Goal: Book appointment/travel/reservation

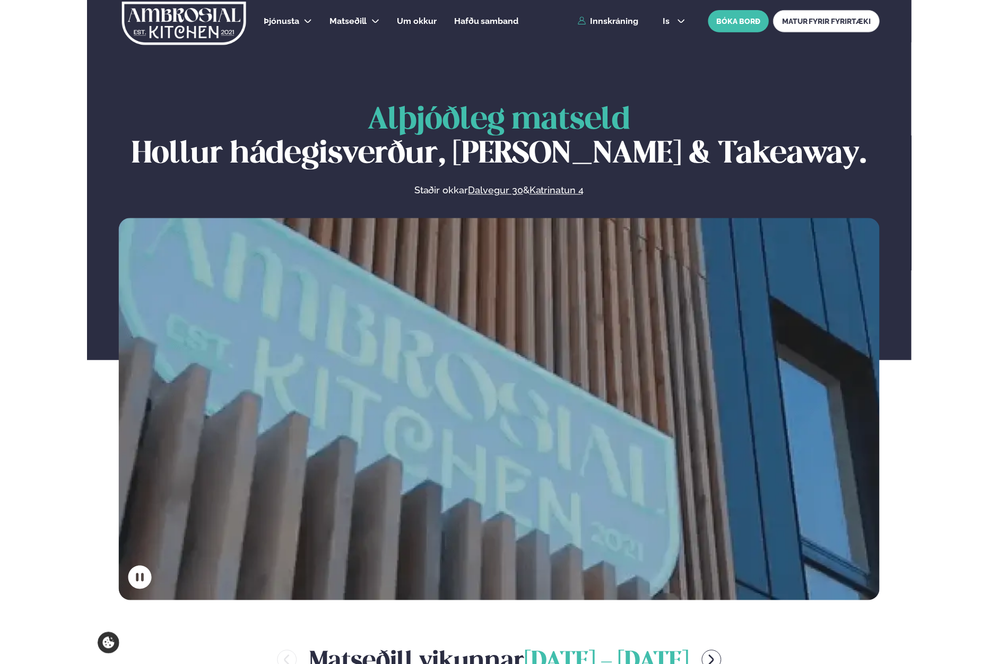
scroll to position [355, 0]
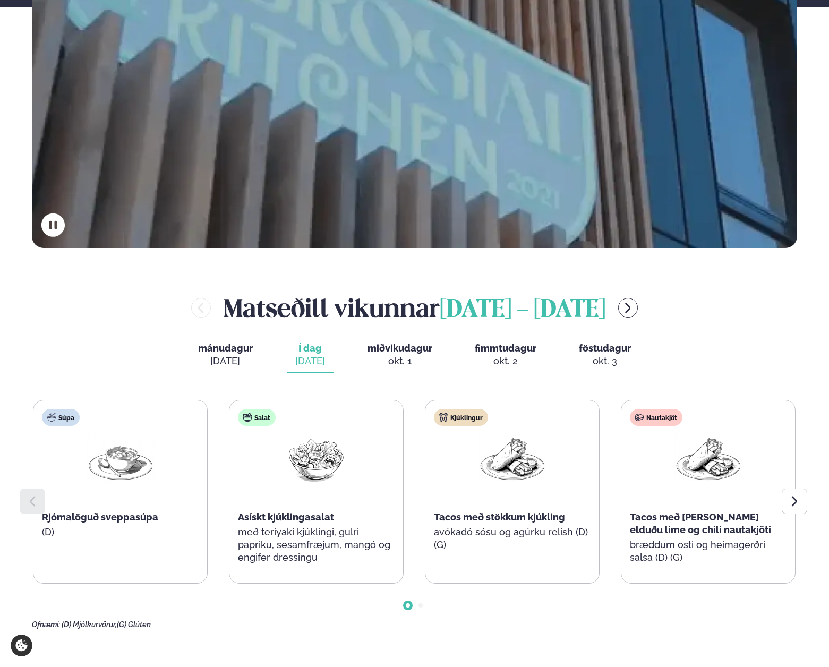
click at [391, 353] on span "miðvikudagur" at bounding box center [399, 347] width 65 height 11
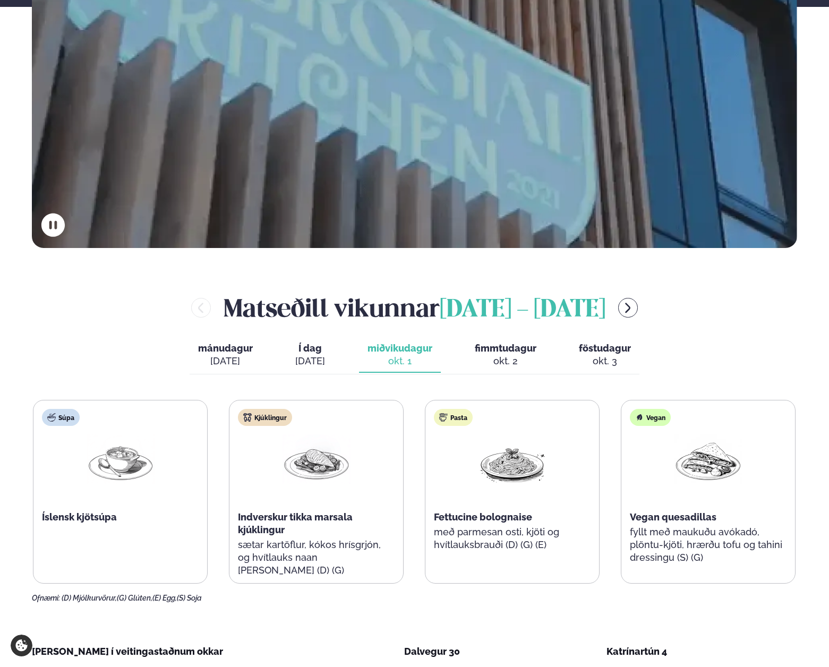
click at [514, 359] on div "okt. 2" at bounding box center [506, 361] width 62 height 13
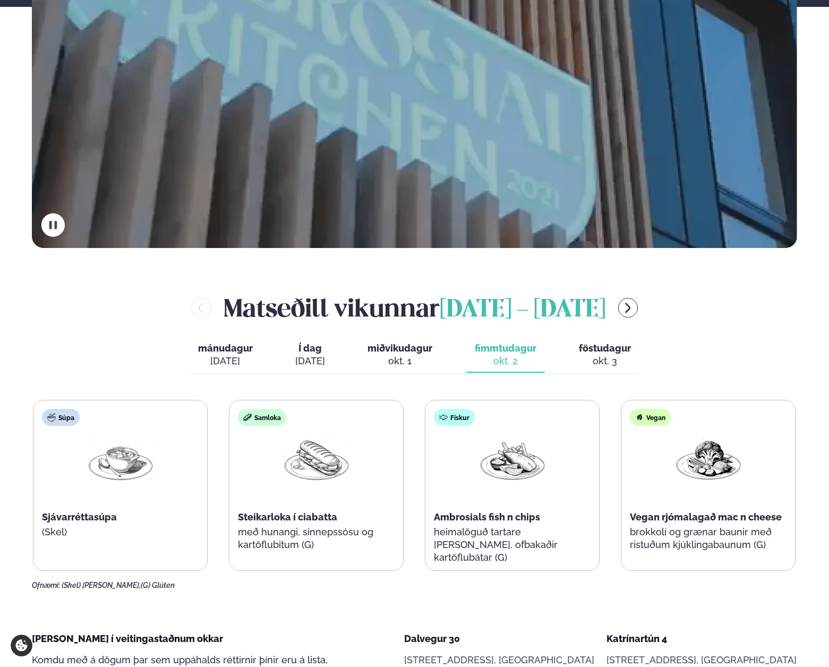
click at [598, 350] on span "föstudagur" at bounding box center [605, 347] width 52 height 11
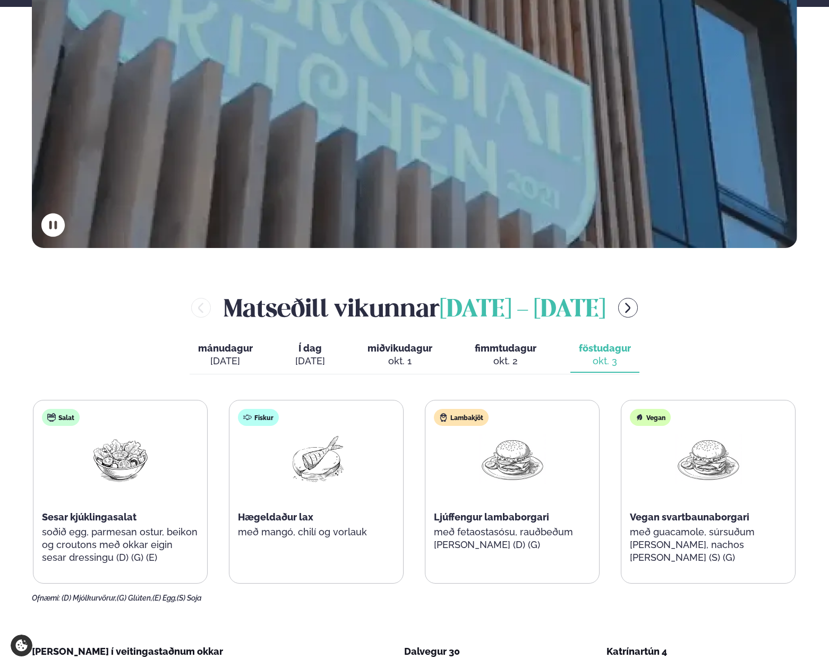
click at [515, 356] on div "okt. 2" at bounding box center [506, 361] width 62 height 13
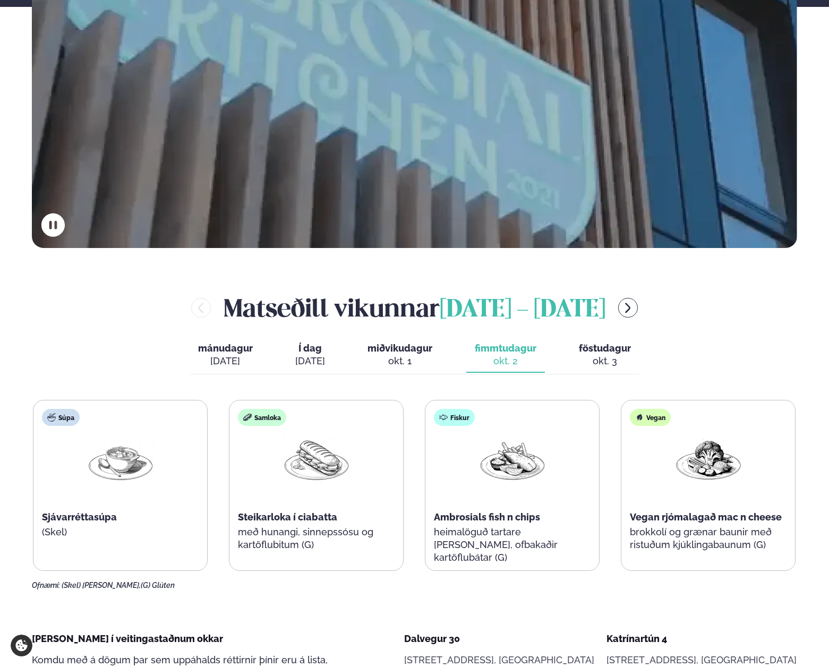
click at [420, 360] on div "okt. 1" at bounding box center [399, 361] width 65 height 13
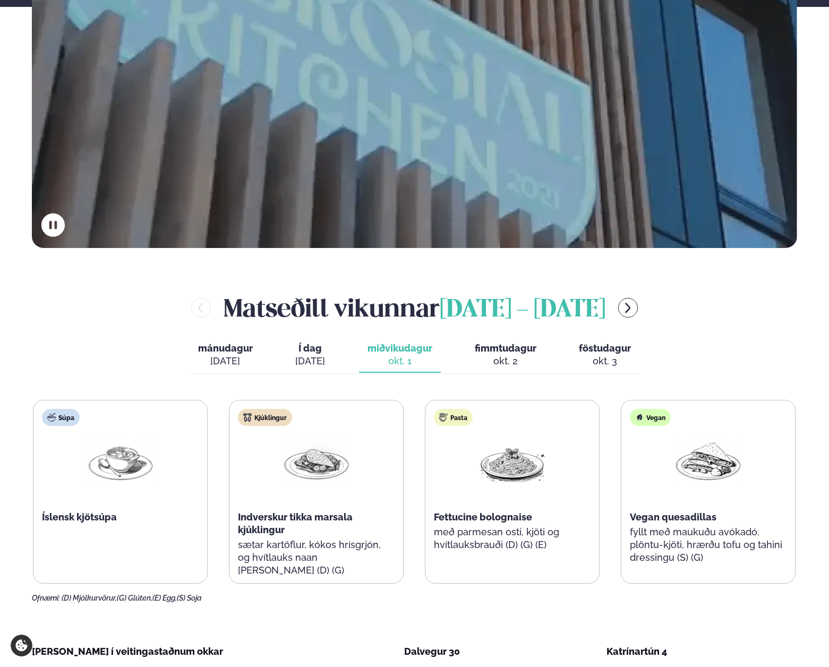
click at [313, 351] on span "Í dag" at bounding box center [310, 348] width 30 height 13
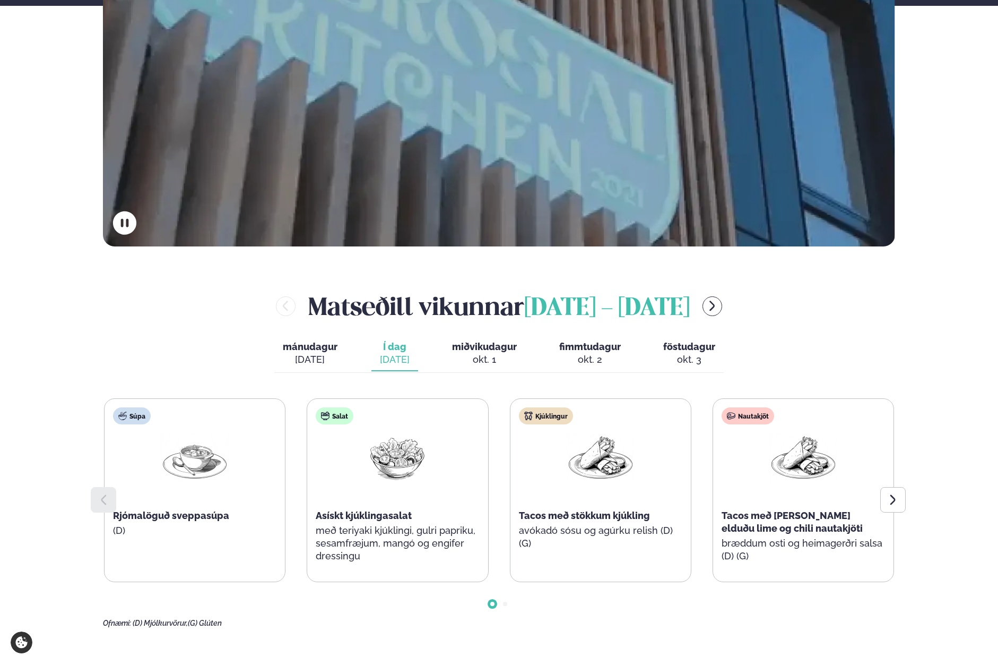
click at [390, 353] on div "[DATE]" at bounding box center [395, 359] width 30 height 13
click at [476, 357] on div "okt. 1" at bounding box center [484, 359] width 65 height 13
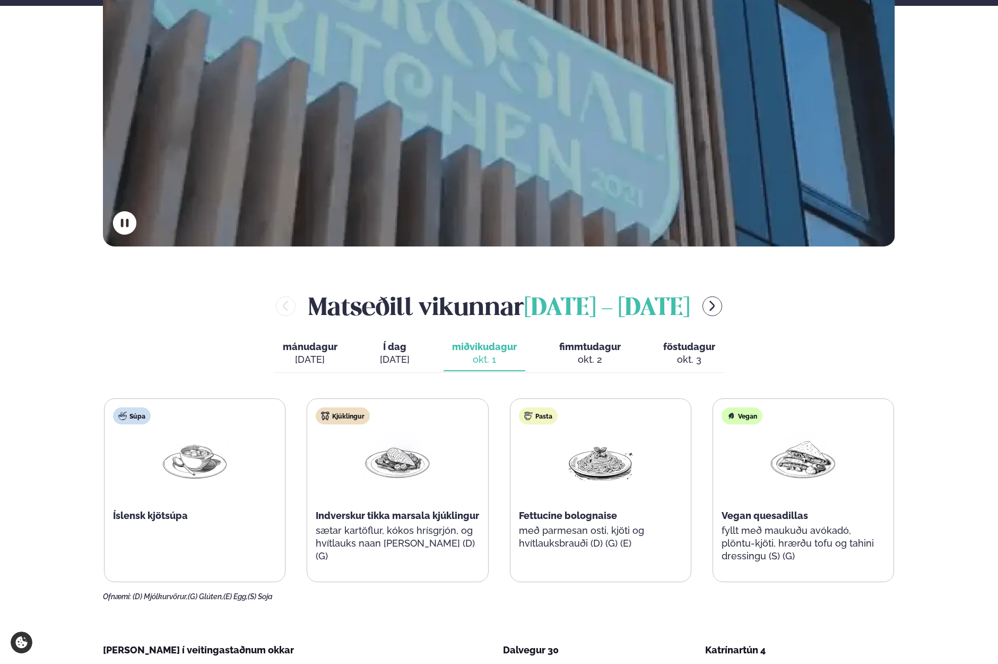
click at [316, 354] on div "[DATE]" at bounding box center [310, 359] width 55 height 13
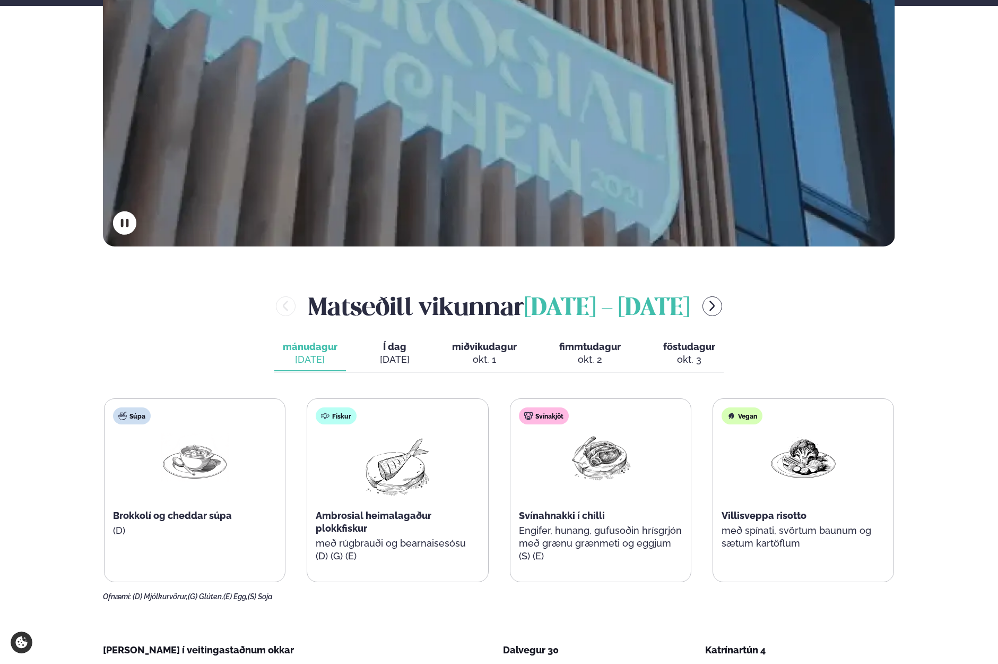
click at [482, 363] on div "okt. 1" at bounding box center [484, 359] width 65 height 13
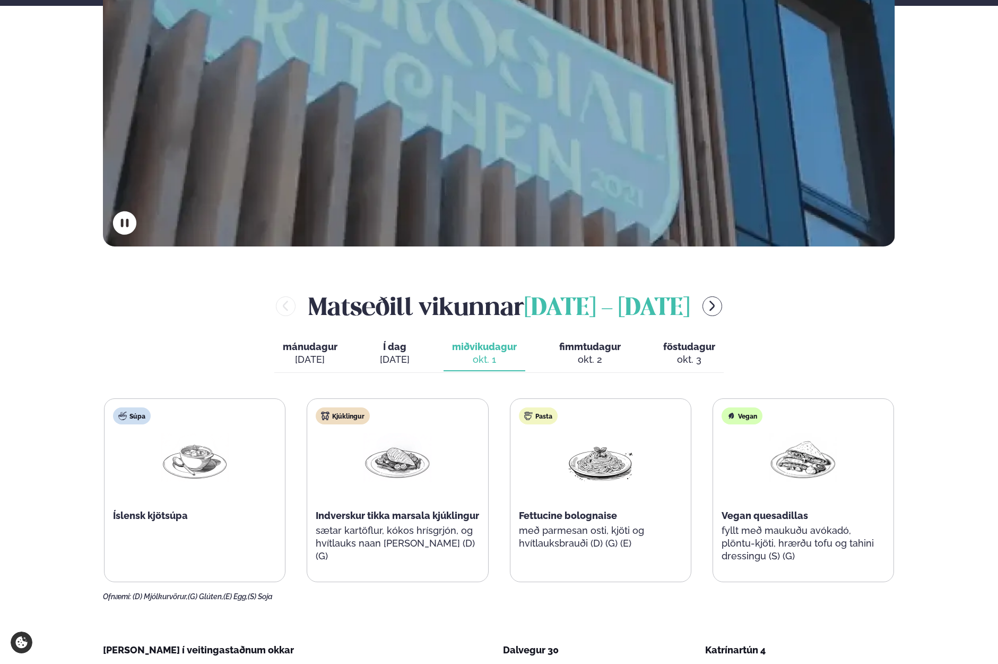
click at [595, 357] on div "okt. 2" at bounding box center [590, 359] width 62 height 13
